Goal: Book appointment/travel/reservation

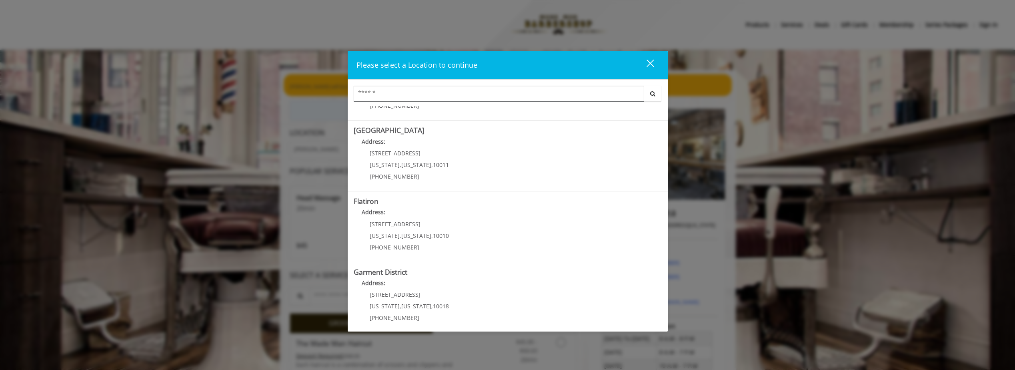
scroll to position [132, 0]
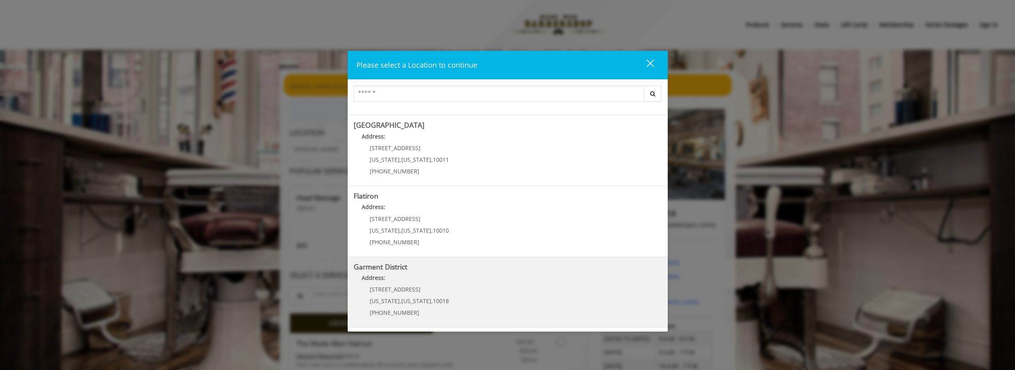
click at [493, 284] on District "Address:" at bounding box center [508, 279] width 308 height 13
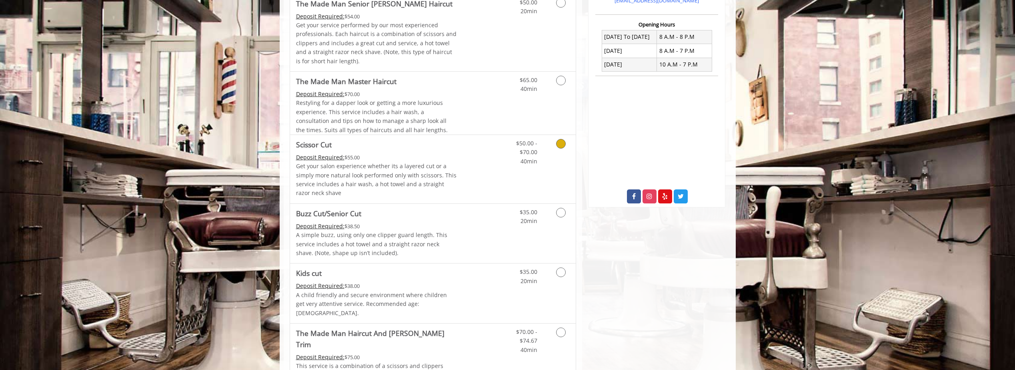
scroll to position [360, 0]
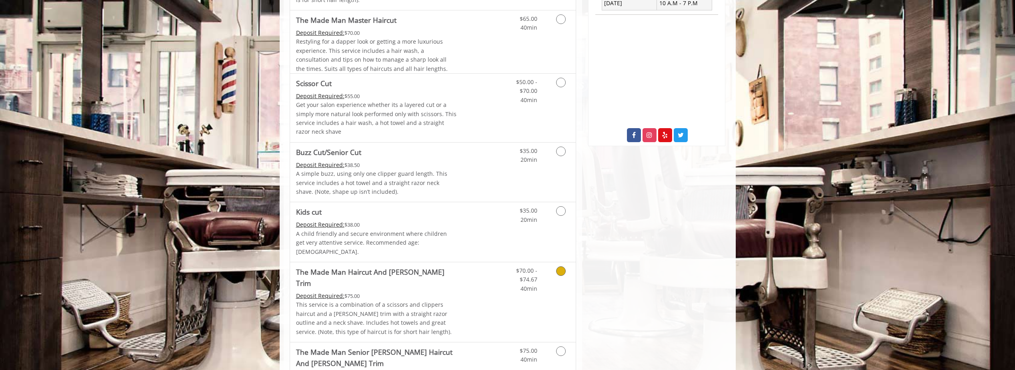
click at [475, 286] on link "Discounted Price" at bounding box center [481, 302] width 48 height 80
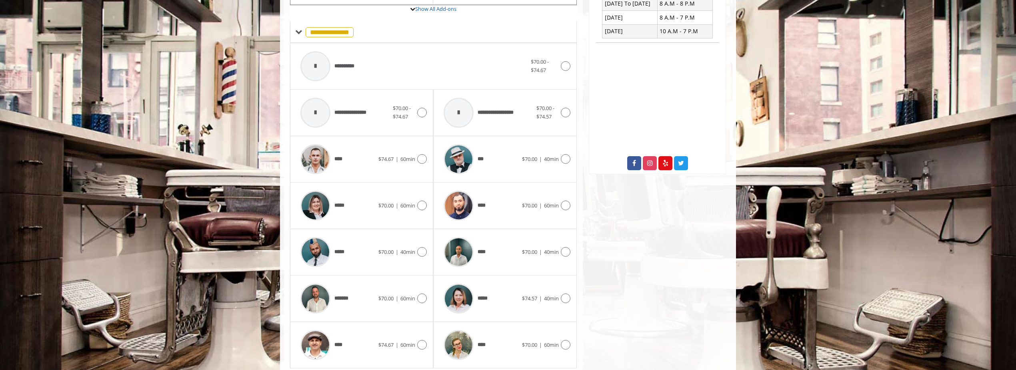
scroll to position [347, 0]
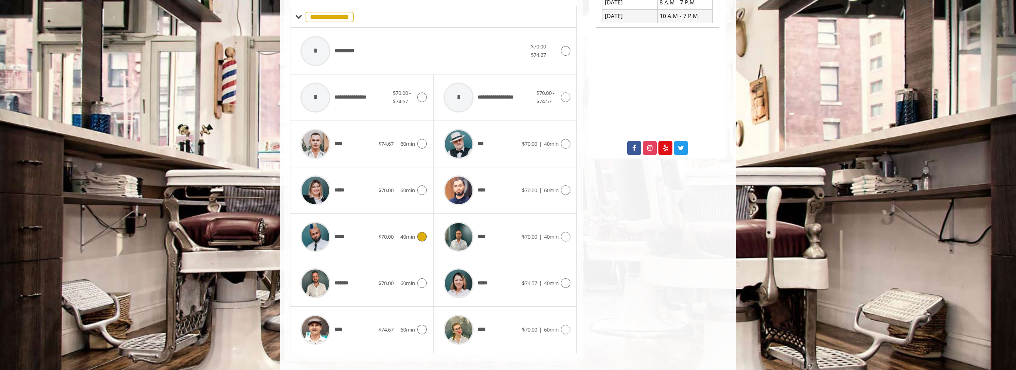
click at [371, 230] on div "*****" at bounding box center [337, 237] width 82 height 38
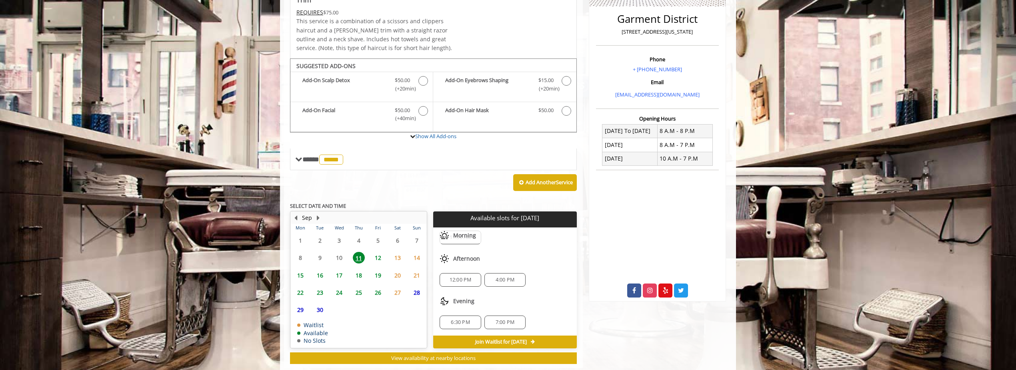
scroll to position [212, 0]
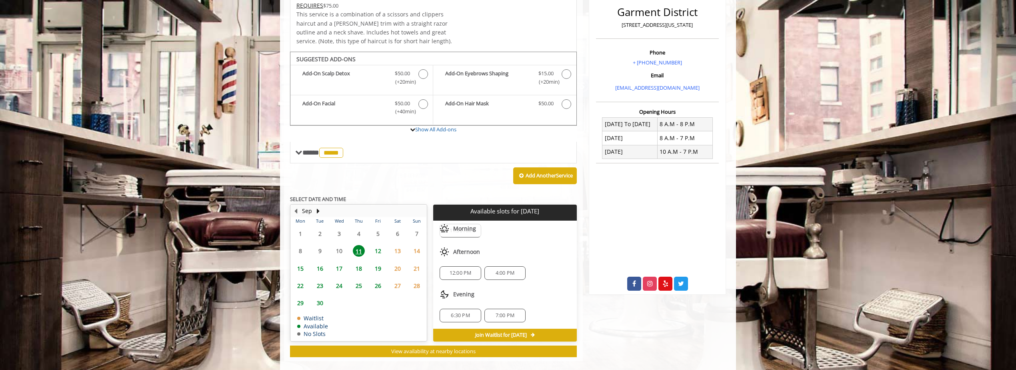
click at [505, 270] on span "4:00 PM" at bounding box center [505, 273] width 19 height 6
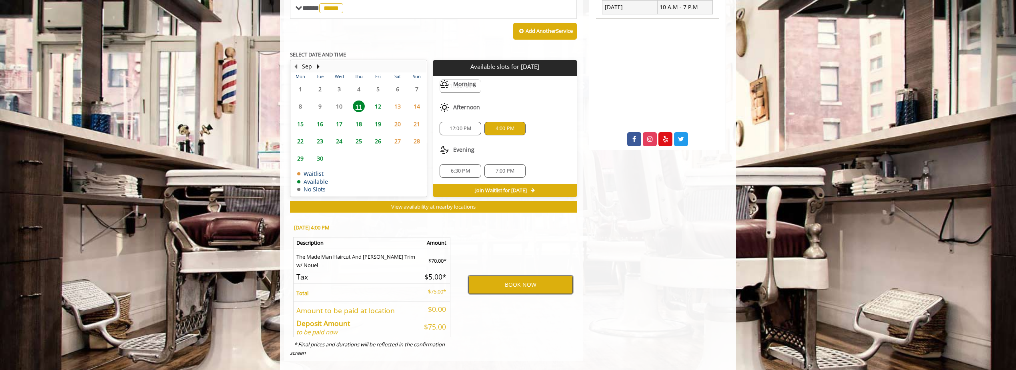
click at [517, 281] on button "BOOK NOW" at bounding box center [521, 284] width 104 height 18
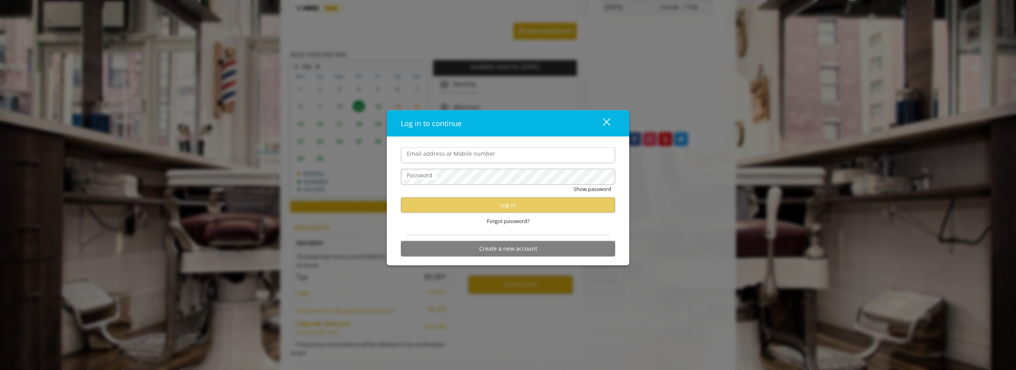
type input "**********"
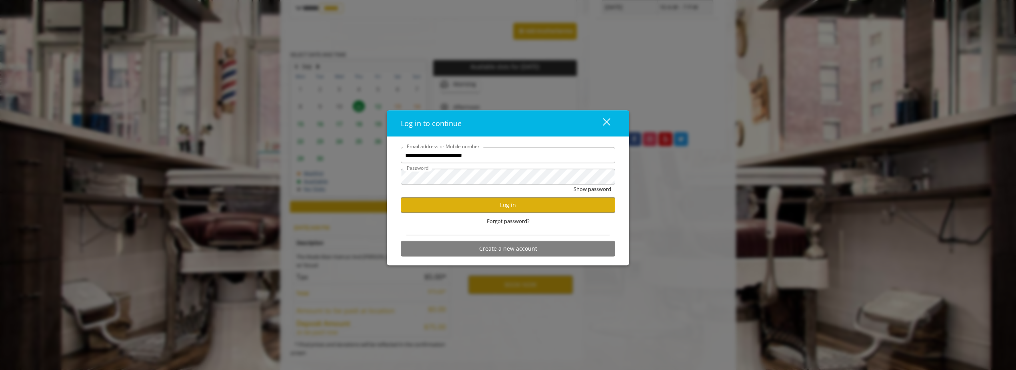
scroll to position [0, 0]
click at [510, 202] on button "Log in" at bounding box center [508, 205] width 214 height 16
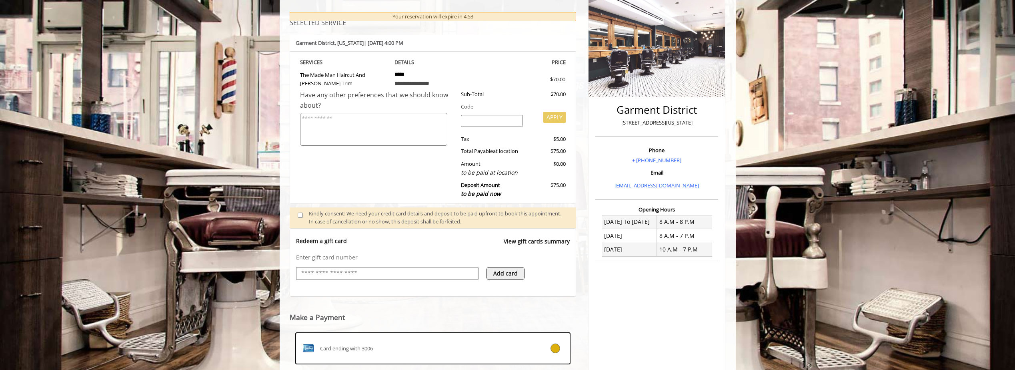
scroll to position [128, 0]
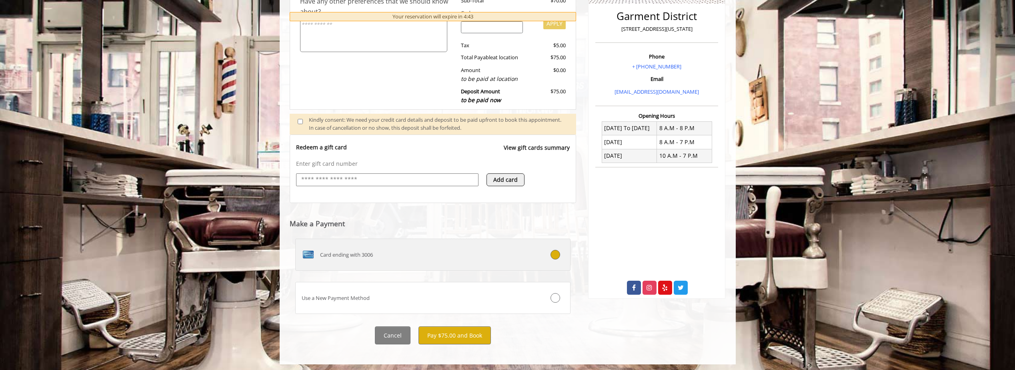
click at [487, 252] on div "Card ending with 3006" at bounding box center [410, 254] width 229 height 13
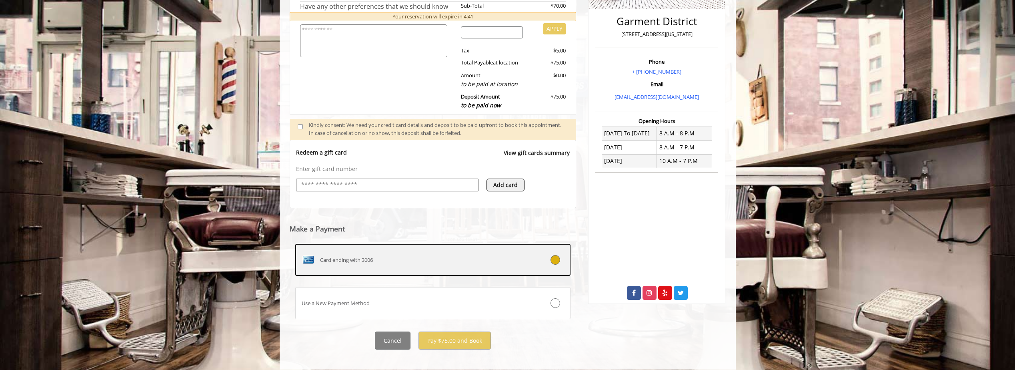
click at [554, 260] on icon at bounding box center [556, 260] width 10 height 10
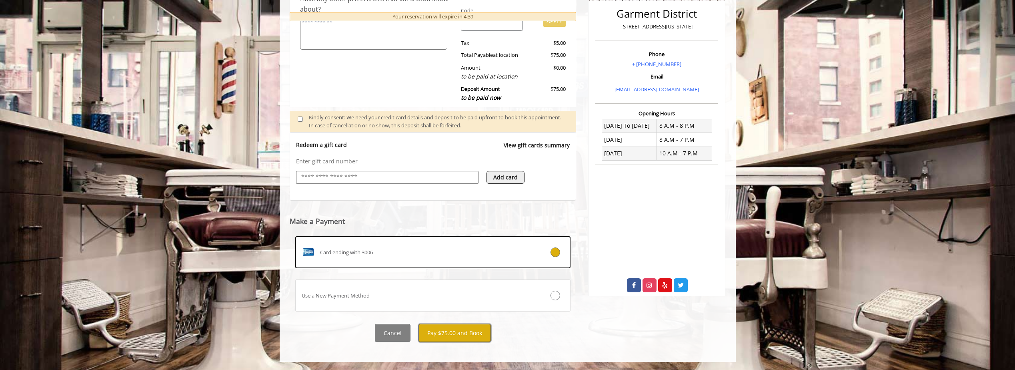
click at [455, 334] on button "Pay $75.00 and Book" at bounding box center [455, 333] width 72 height 18
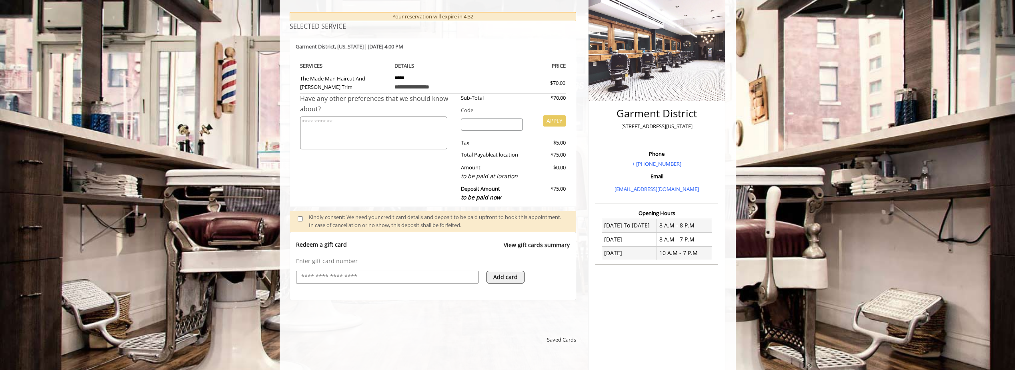
scroll to position [130, 0]
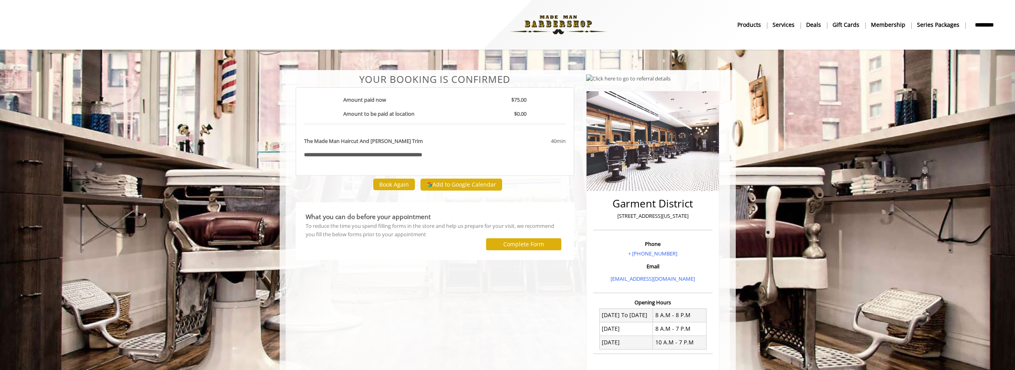
click at [462, 148] on div "The Made Man Haircut And [PERSON_NAME] Trim" at bounding box center [389, 144] width 182 height 14
